Goal: Information Seeking & Learning: Learn about a topic

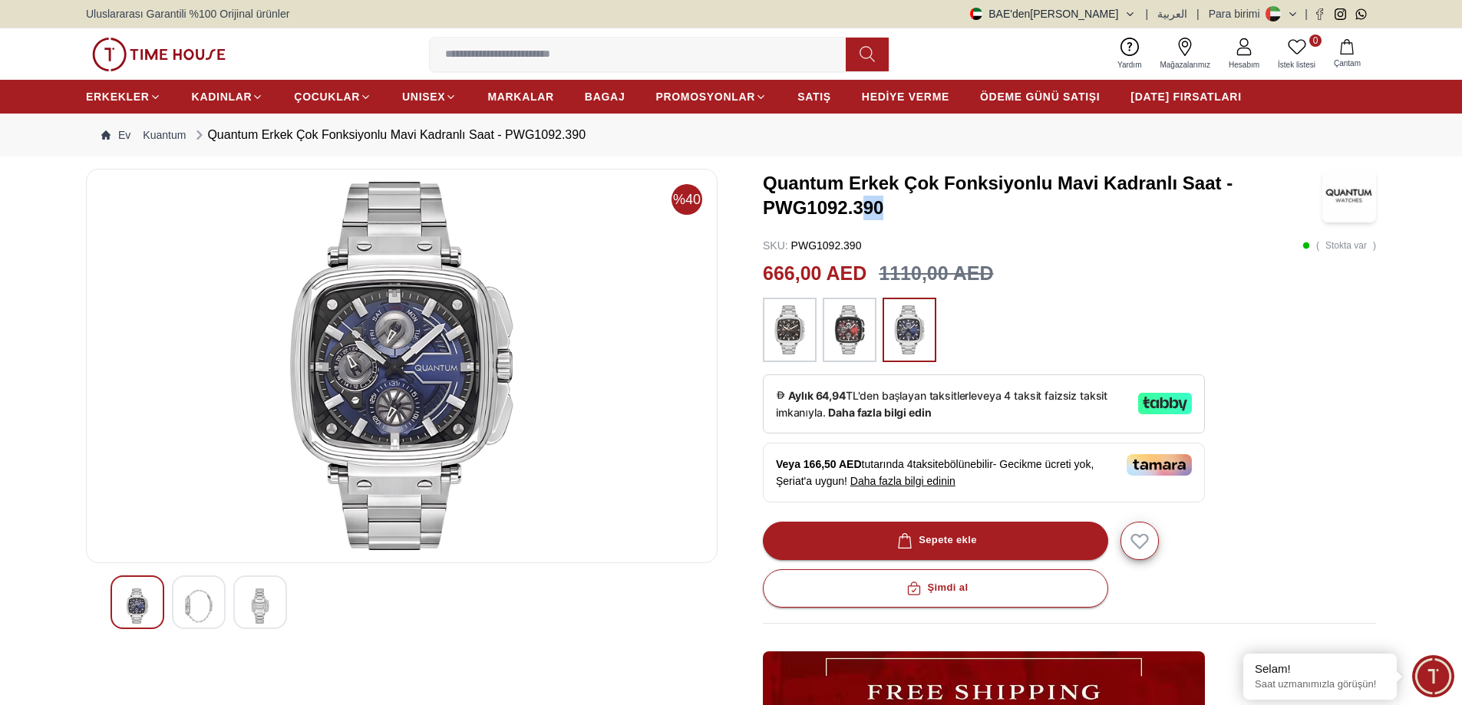
drag, startPoint x: 880, startPoint y: 205, endPoint x: 859, endPoint y: 203, distance: 20.9
click at [859, 203] on font "Quantum Erkek Çok Fonksiyonlu Mavi Kadranlı Saat - PWG1092.390" at bounding box center [998, 195] width 470 height 45
click at [805, 187] on font "Quantum Erkek Çok Fonksiyonlu Mavi Kadranlı Saat - PWG1092.390" at bounding box center [998, 195] width 470 height 45
click at [268, 606] on img at bounding box center [260, 606] width 28 height 35
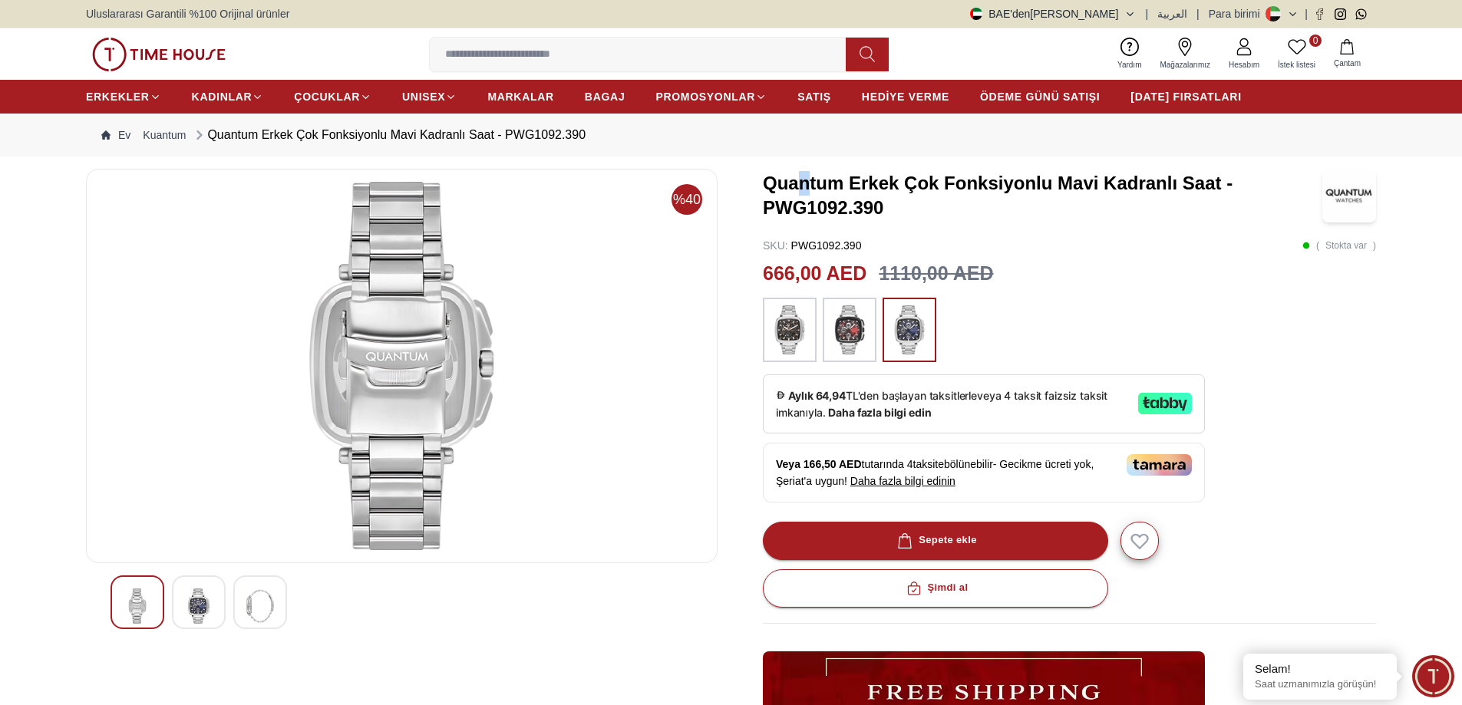
click at [206, 602] on img at bounding box center [199, 606] width 28 height 35
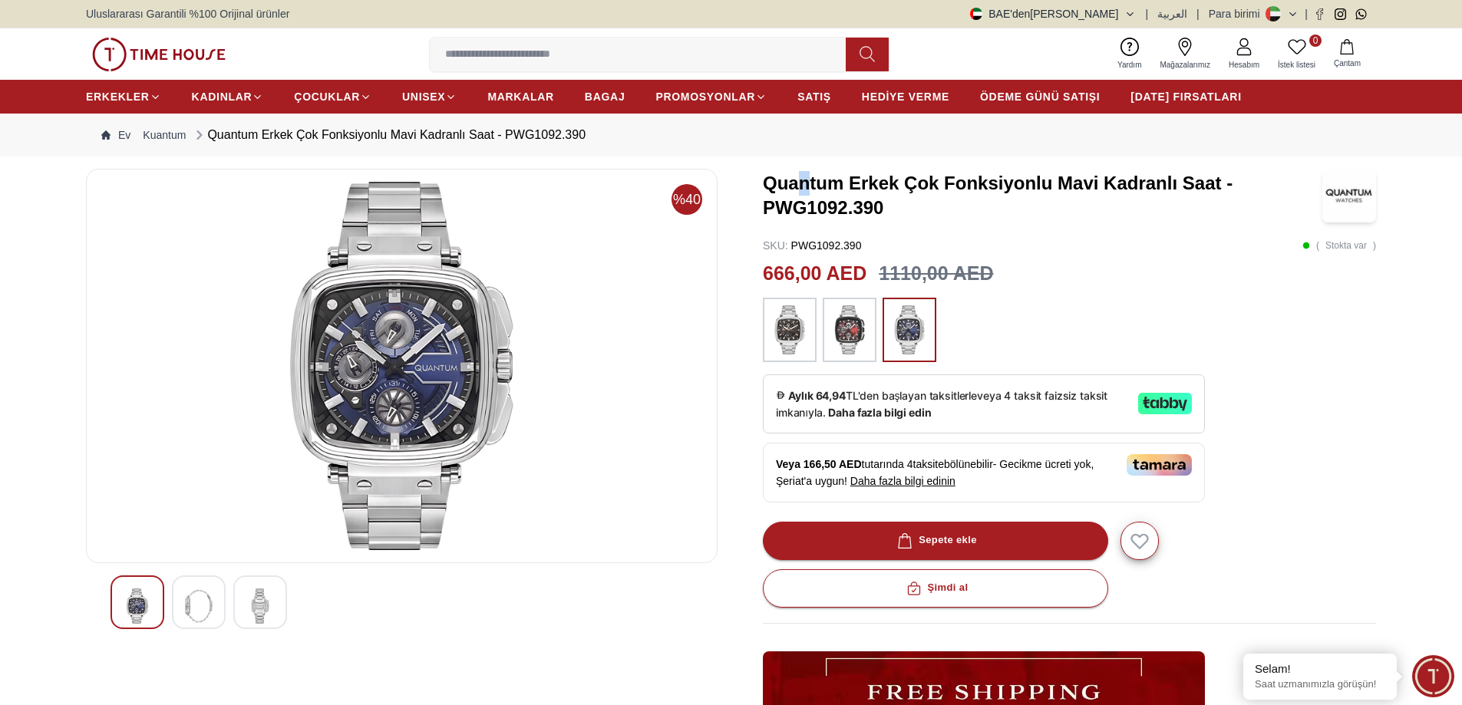
click at [157, 602] on div at bounding box center [138, 603] width 54 height 54
click at [203, 611] on img at bounding box center [199, 606] width 28 height 35
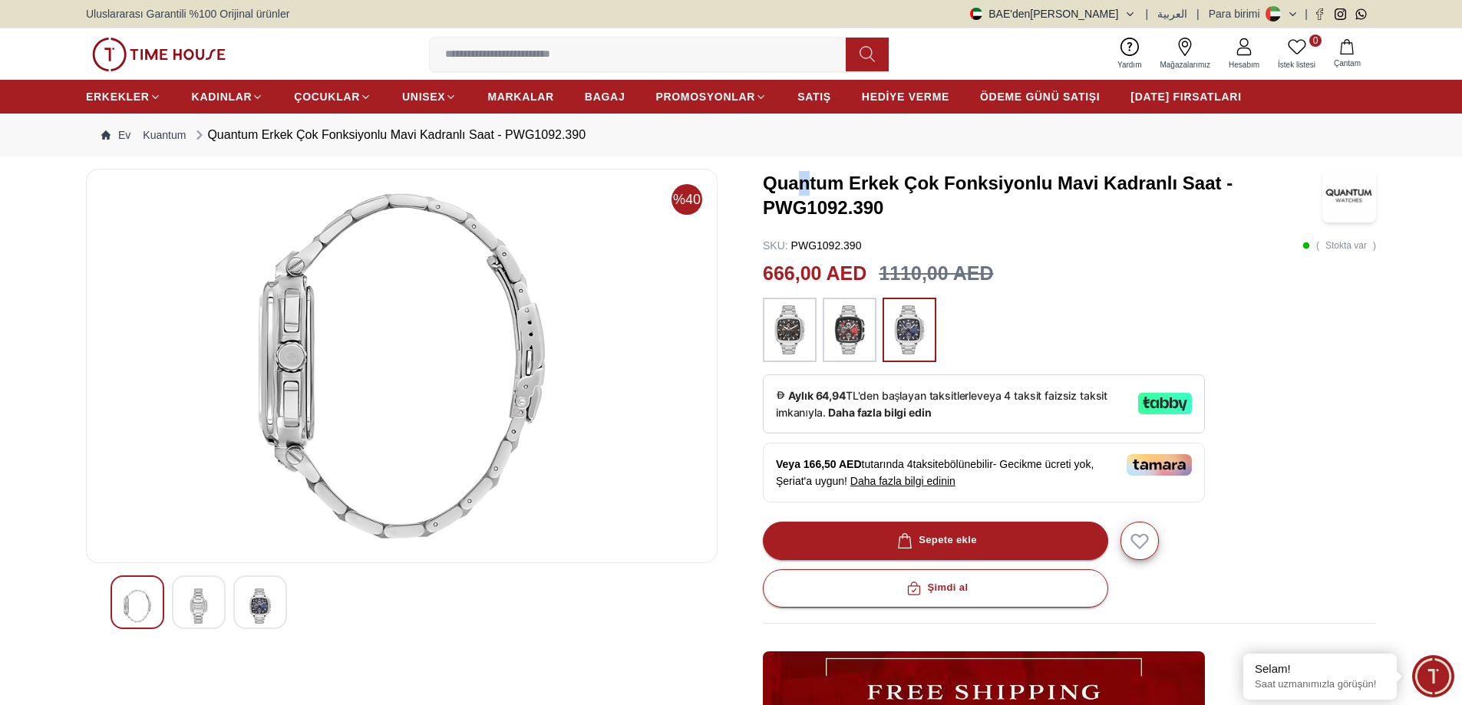
click at [243, 604] on div at bounding box center [260, 603] width 54 height 54
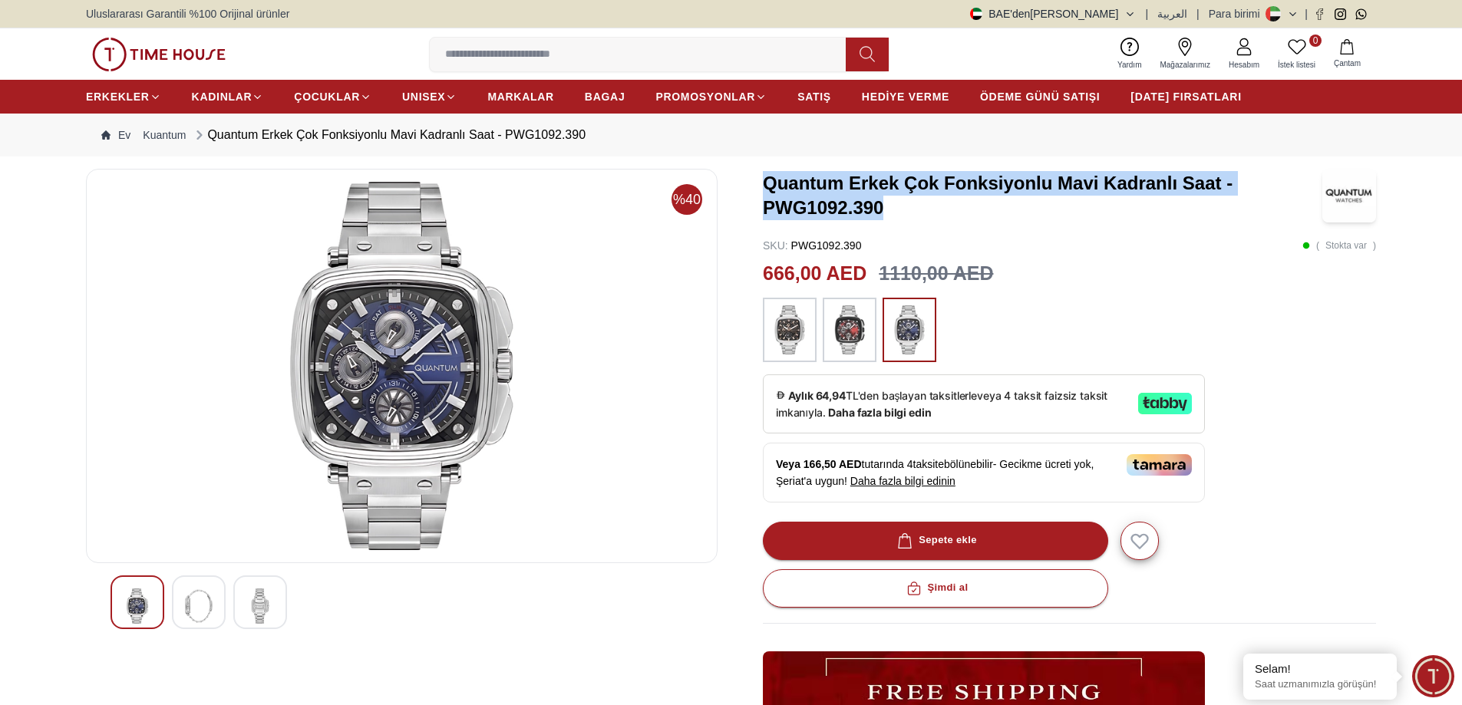
drag, startPoint x: 885, startPoint y: 208, endPoint x: 764, endPoint y: 183, distance: 123.9
click at [764, 183] on h3 "Quantum Erkek Çok Fonksiyonlu Mavi Kadranlı Saat - PWG1092.390" at bounding box center [1043, 195] width 560 height 49
copy font "Quantum Erkek Çok Fonksiyonlu Mavi Kadranlı Saat - PWG1092.390"
